Goal: Task Accomplishment & Management: Complete application form

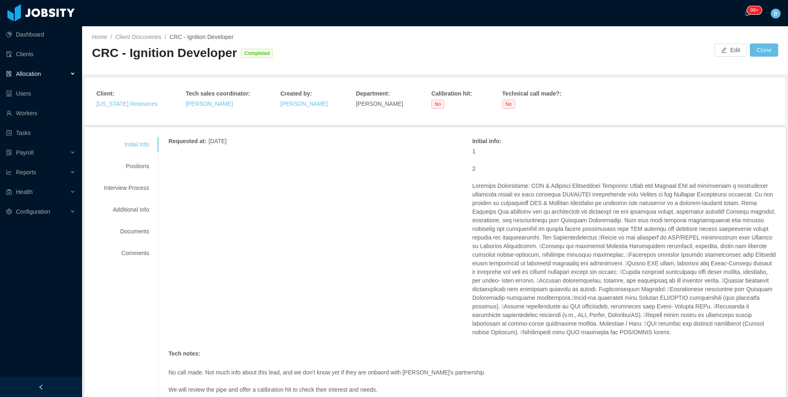
click at [726, 136] on div "Initial Info Positions Interview Process Additional Info Documents Comments Req…" at bounding box center [435, 310] width 702 height 367
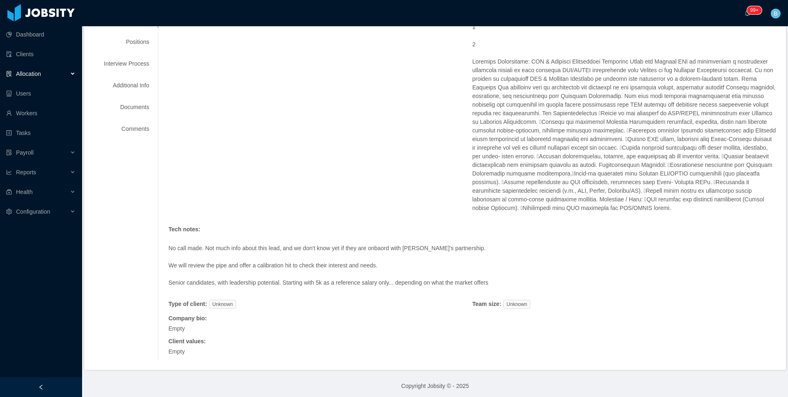
scroll to position [95, 0]
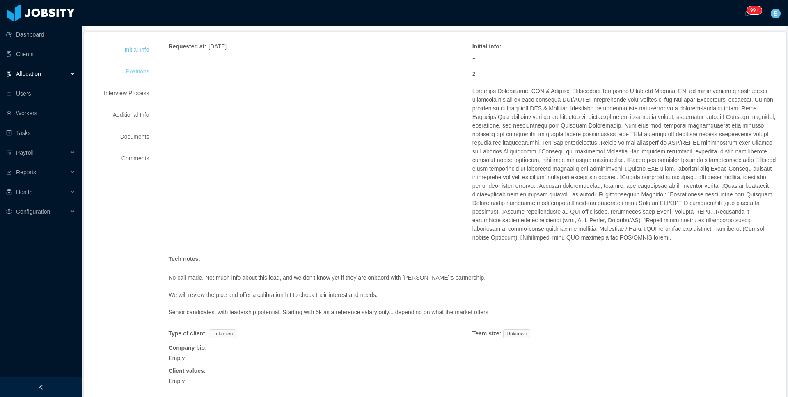
click at [151, 72] on div "Positions" at bounding box center [126, 71] width 65 height 15
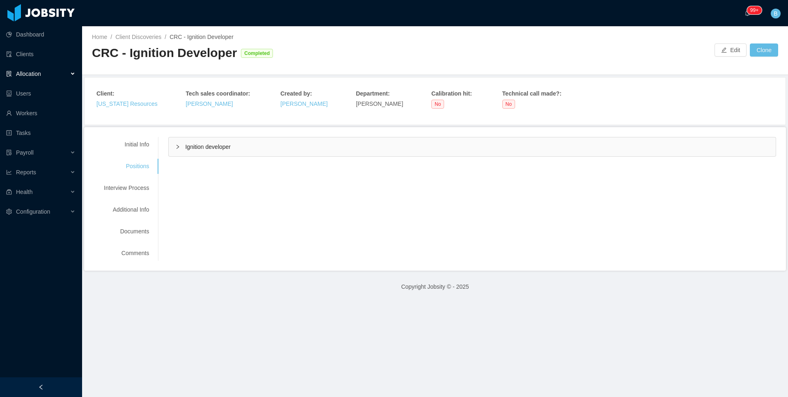
click at [218, 151] on div "Ignition developer" at bounding box center [472, 146] width 607 height 19
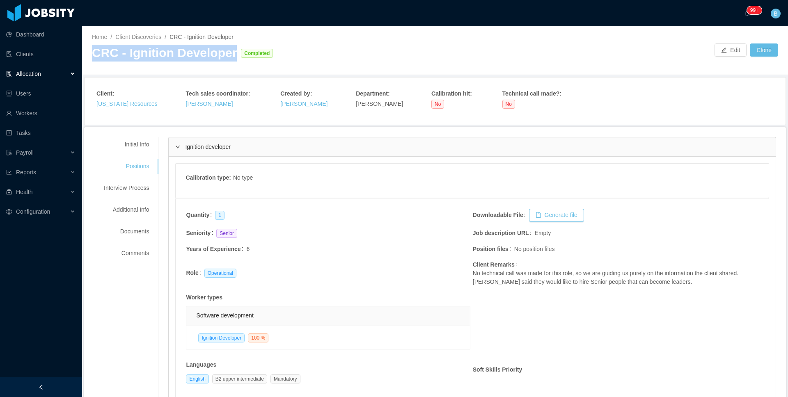
drag, startPoint x: 233, startPoint y: 58, endPoint x: 94, endPoint y: 55, distance: 139.1
click at [94, 55] on div "CRC - Ignition Developer Completed" at bounding box center [263, 53] width 343 height 17
copy div "CRC - Ignition Developer"
click at [144, 147] on div "Initial Info" at bounding box center [126, 144] width 65 height 15
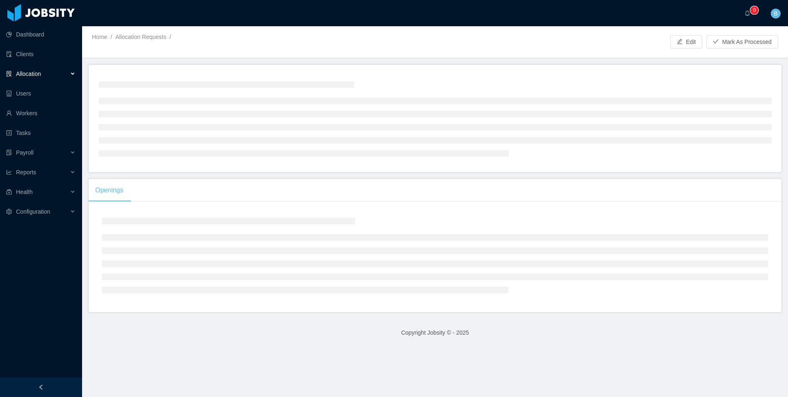
click at [37, 75] on span "Allocation" at bounding box center [28, 74] width 25 height 7
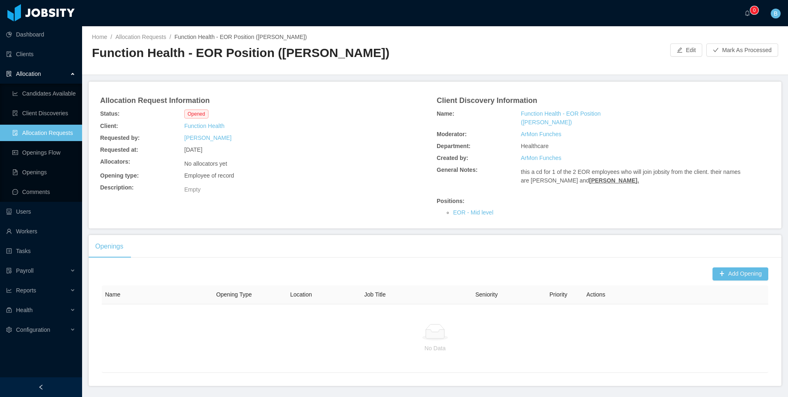
click at [20, 131] on link "Allocation Requests" at bounding box center [43, 133] width 63 height 16
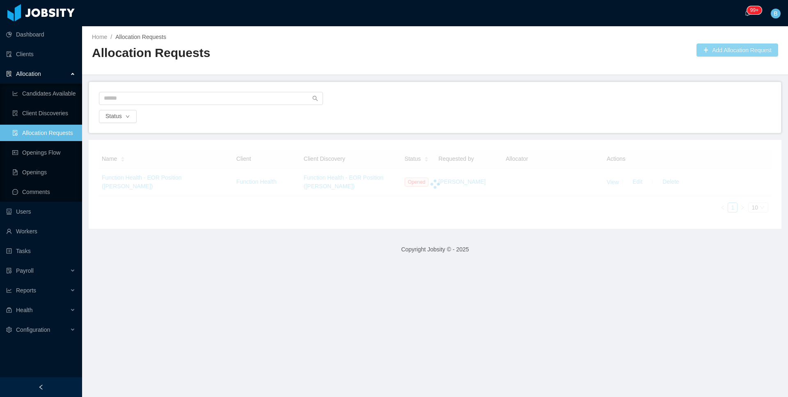
click at [722, 52] on button "Add Allocation Request" at bounding box center [737, 49] width 82 height 13
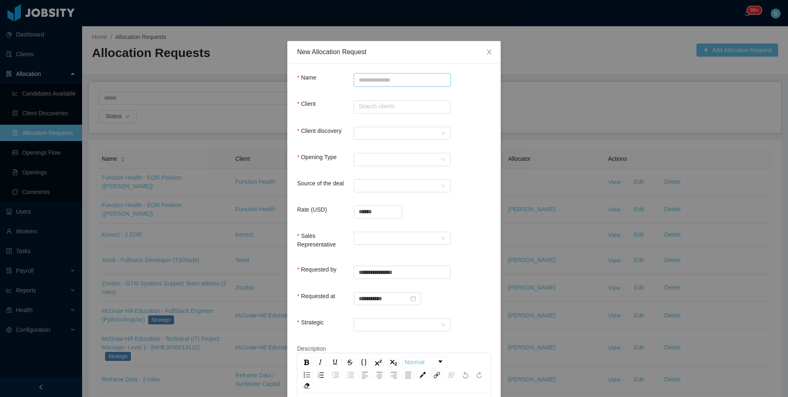
click at [380, 79] on input "Name" at bounding box center [402, 79] width 97 height 13
paste input "**********"
type input "**********"
click at [384, 105] on input "text" at bounding box center [402, 107] width 97 height 13
type input "**********"
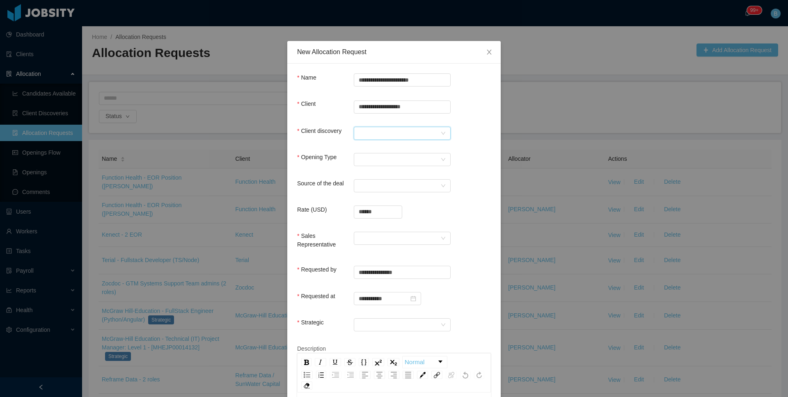
click at [366, 134] on div at bounding box center [400, 133] width 82 height 12
click at [356, 148] on li "CRC - Ignition Developer" at bounding box center [398, 148] width 97 height 13
drag, startPoint x: 422, startPoint y: 155, endPoint x: 417, endPoint y: 155, distance: 4.5
click at [422, 155] on div "Select Opening Type" at bounding box center [400, 159] width 82 height 12
click at [385, 173] on li "New client" at bounding box center [398, 175] width 97 height 13
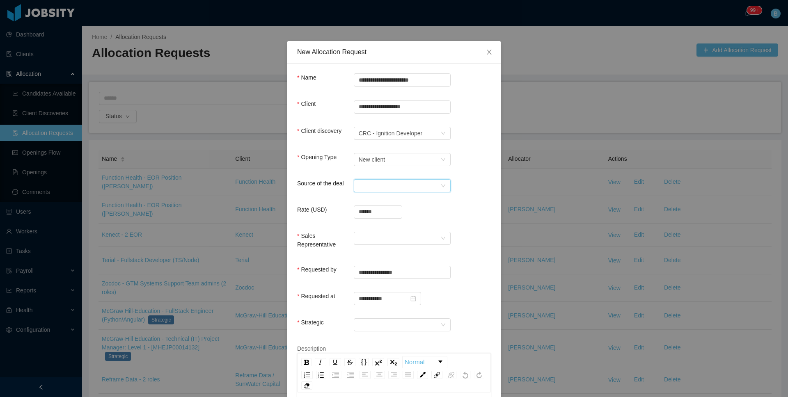
drag, startPoint x: 380, startPoint y: 182, endPoint x: 375, endPoint y: 185, distance: 5.1
click at [379, 183] on div "Select a Source" at bounding box center [400, 186] width 82 height 12
click at [478, 86] on div "**********" at bounding box center [394, 81] width 194 height 16
click at [381, 183] on div "Select a Source" at bounding box center [400, 186] width 82 height 12
click at [369, 238] on li "Referral" at bounding box center [398, 240] width 97 height 13
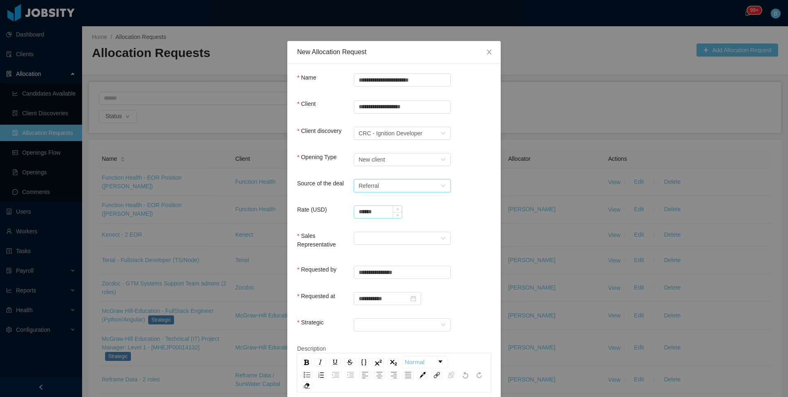
click at [382, 210] on input "******" at bounding box center [378, 212] width 48 height 12
type input "**********"
drag, startPoint x: 386, startPoint y: 242, endPoint x: 381, endPoint y: 244, distance: 5.9
click at [386, 242] on div at bounding box center [400, 238] width 82 height 12
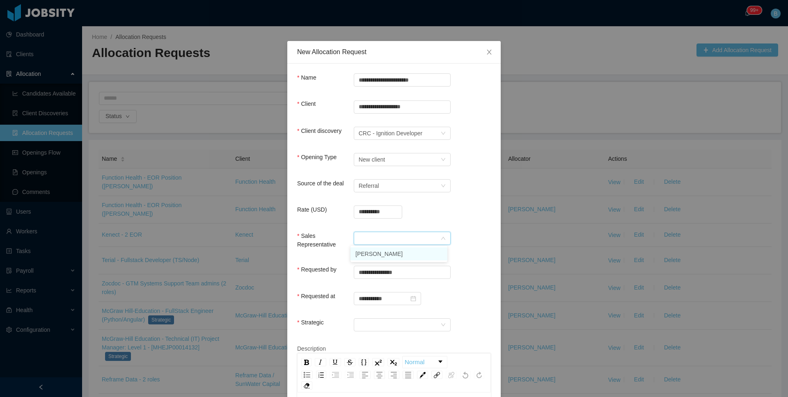
drag, startPoint x: 379, startPoint y: 249, endPoint x: 375, endPoint y: 308, distance: 58.4
click at [379, 249] on li "[PERSON_NAME]" at bounding box center [398, 253] width 97 height 13
click at [372, 320] on div at bounding box center [400, 325] width 82 height 12
click at [362, 355] on li "No" at bounding box center [398, 353] width 97 height 13
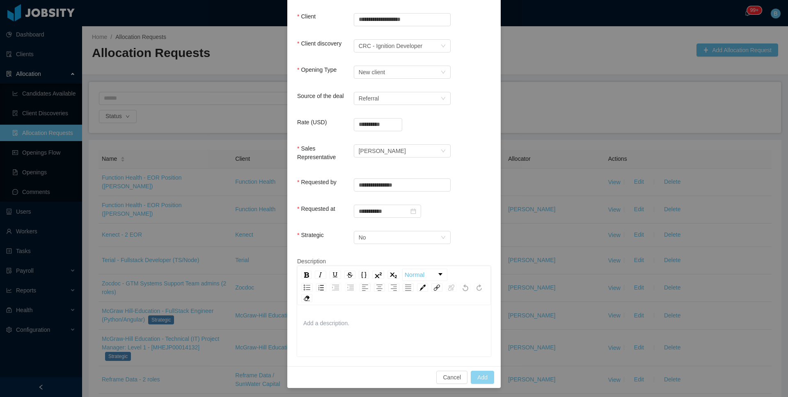
click at [480, 375] on button "Add" at bounding box center [482, 377] width 23 height 13
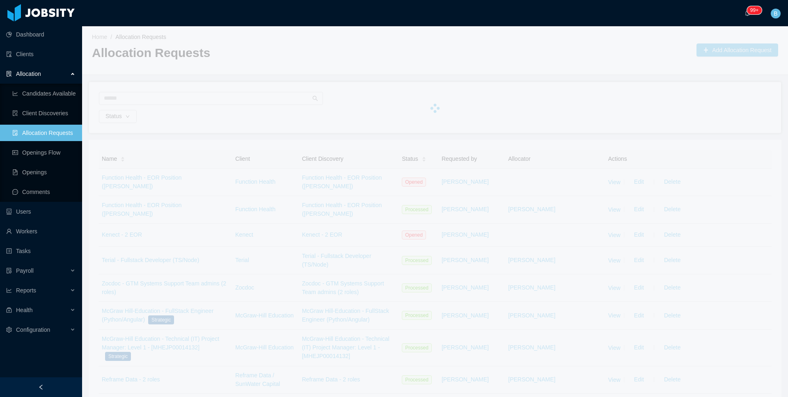
click at [629, 68] on div at bounding box center [435, 108] width 706 height 164
